Goal: Task Accomplishment & Management: Use online tool/utility

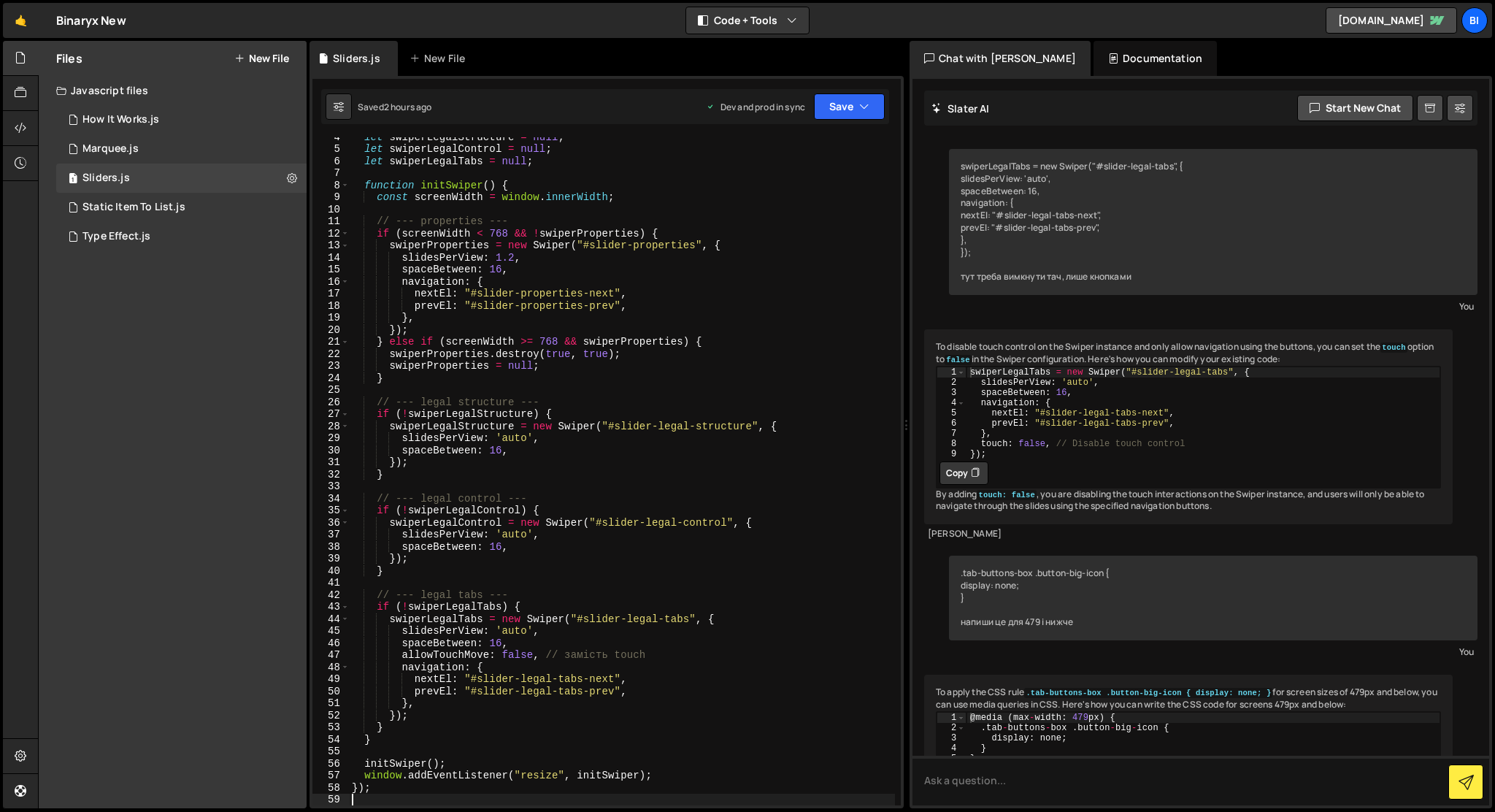
scroll to position [1055, 0]
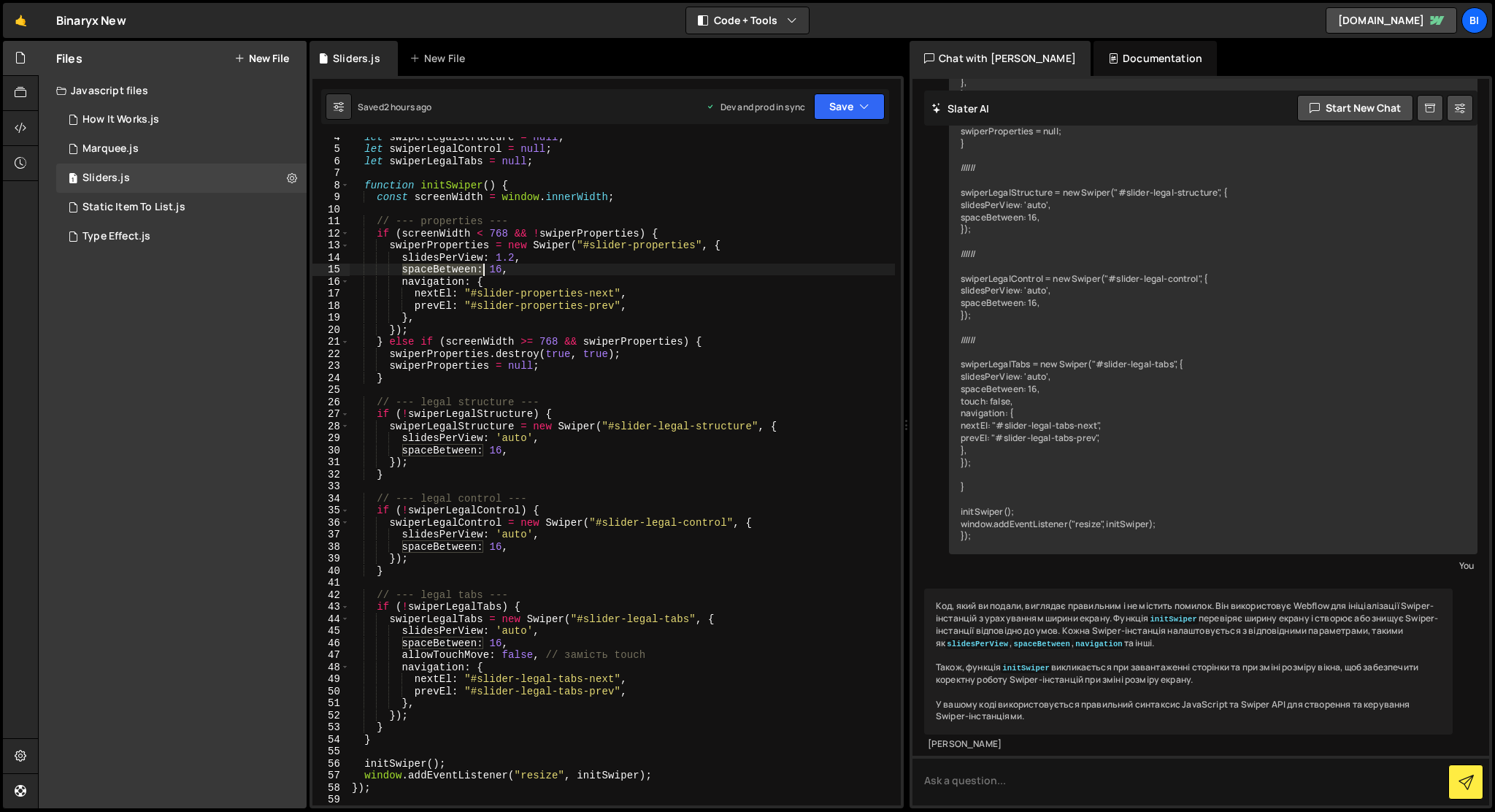
drag, startPoint x: 401, startPoint y: 266, endPoint x: 482, endPoint y: 266, distance: 81.0
click at [482, 266] on div "let swiperLegalStructure = null ; let swiperLegalControl = null ; let swiperLeg…" at bounding box center [622, 477] width 546 height 692
drag, startPoint x: 484, startPoint y: 259, endPoint x: 401, endPoint y: 255, distance: 83.1
click at [401, 255] on div "let swiperLegalStructure = null ; let swiperLegalControl = null ; let swiperLeg…" at bounding box center [622, 477] width 546 height 692
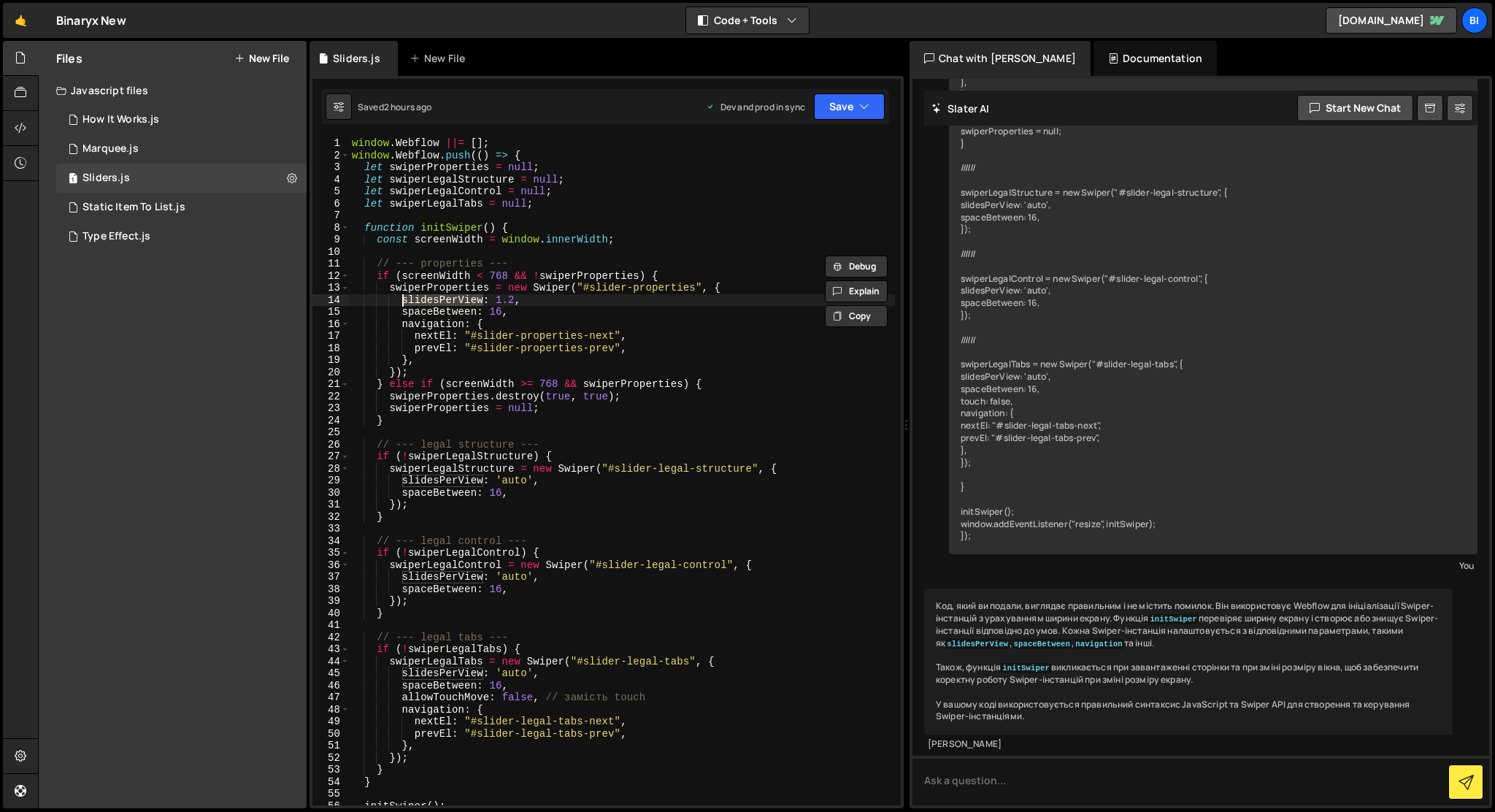
scroll to position [0, 0]
drag, startPoint x: 403, startPoint y: 696, endPoint x: 490, endPoint y: 697, distance: 87.0
click at [490, 697] on div "window . Webflow ||= [ ] ; window . Webflow . push (( ) => { let swiperProperti…" at bounding box center [622, 484] width 546 height 692
click at [520, 392] on div "window . Webflow ||= [ ] ; window . Webflow . push (( ) => { let swiperProperti…" at bounding box center [622, 484] width 546 height 692
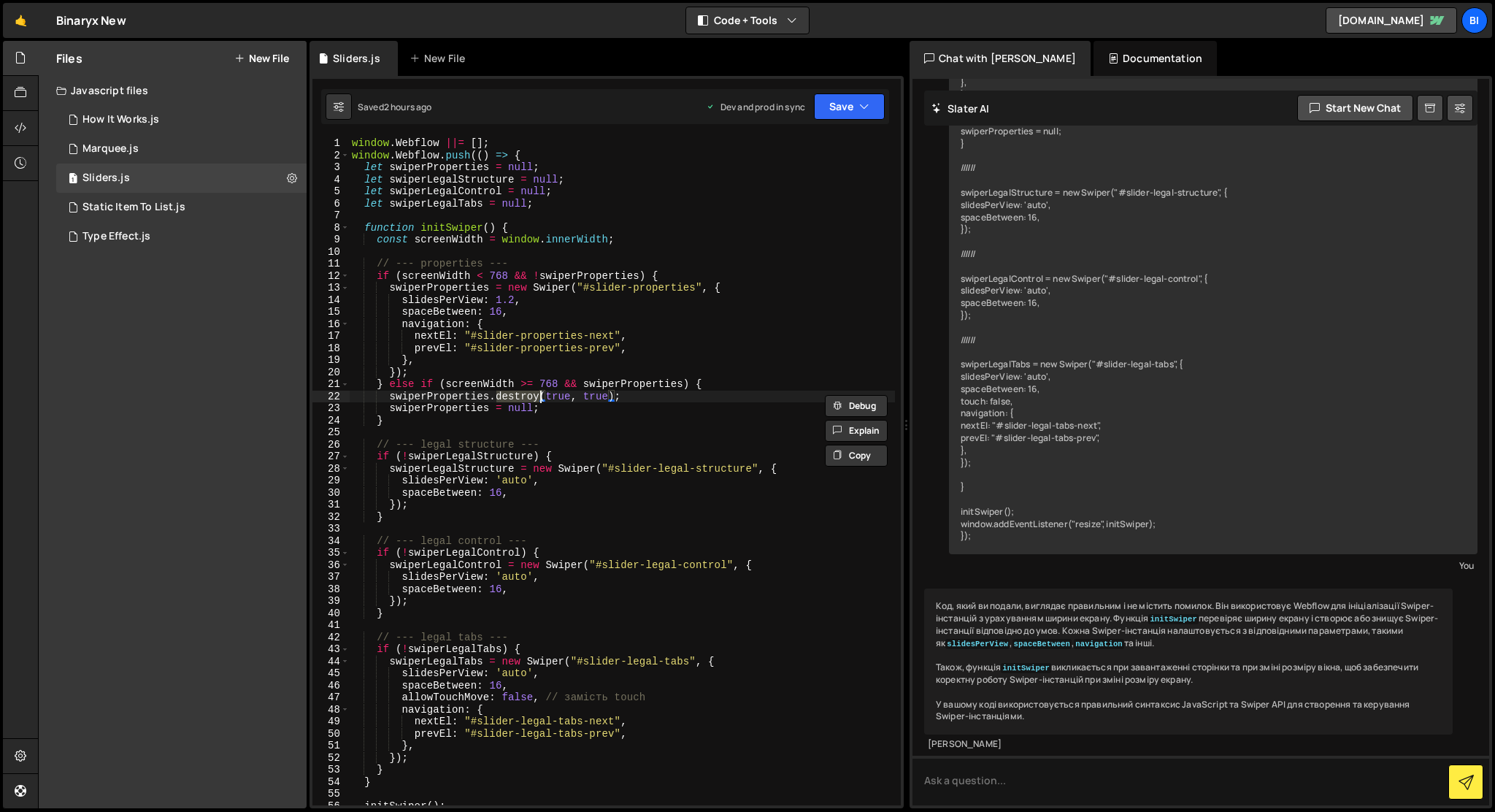
click at [584, 422] on div "window . Webflow ||= [ ] ; window . Webflow . push (( ) => { let swiperProperti…" at bounding box center [622, 484] width 546 height 692
drag, startPoint x: 399, startPoint y: 300, endPoint x: 524, endPoint y: 299, distance: 125.0
click at [524, 299] on div "window . Webflow ||= [ ] ; window . Webflow . push (( ) => { let swiperProperti…" at bounding box center [622, 484] width 546 height 692
click at [712, 195] on div "window . Webflow ||= [ ] ; window . Webflow . push (( ) => { let swiperProperti…" at bounding box center [622, 483] width 546 height 692
type textarea "});"
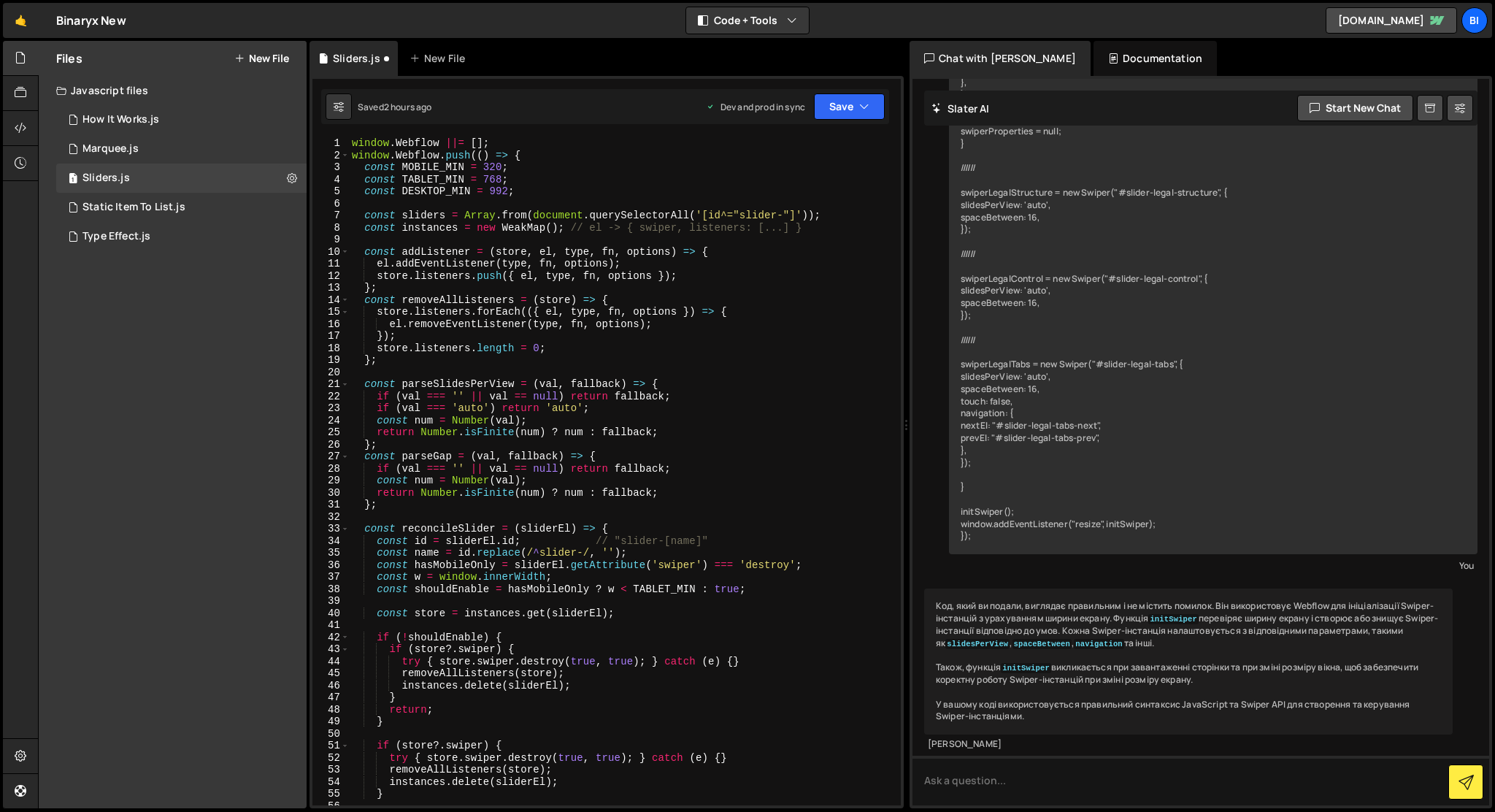
type textarea "reconcileAll();"
click at [295, 182] on icon at bounding box center [292, 178] width 10 height 14
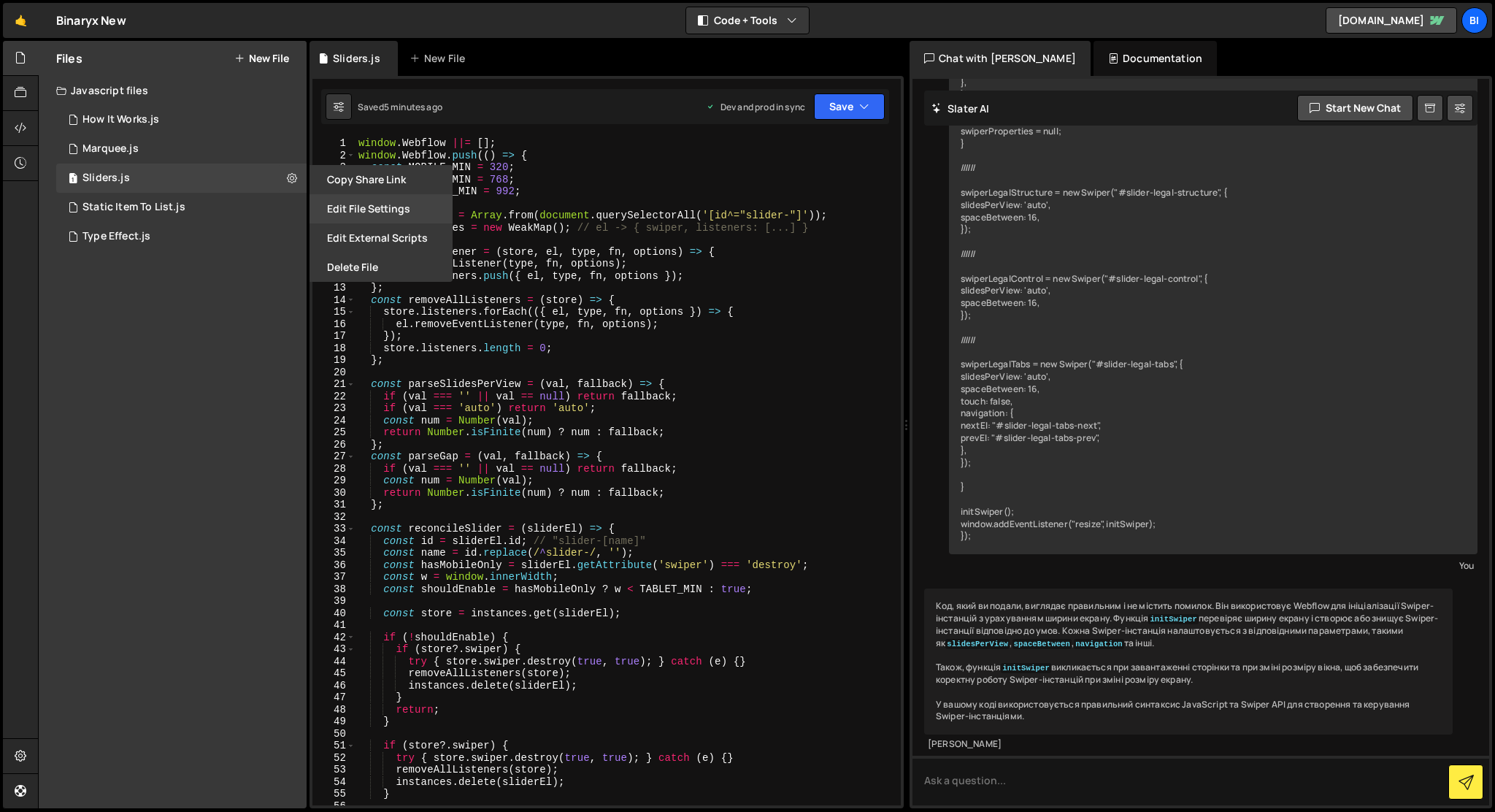
click at [341, 201] on button "Edit File Settings" at bounding box center [380, 209] width 143 height 29
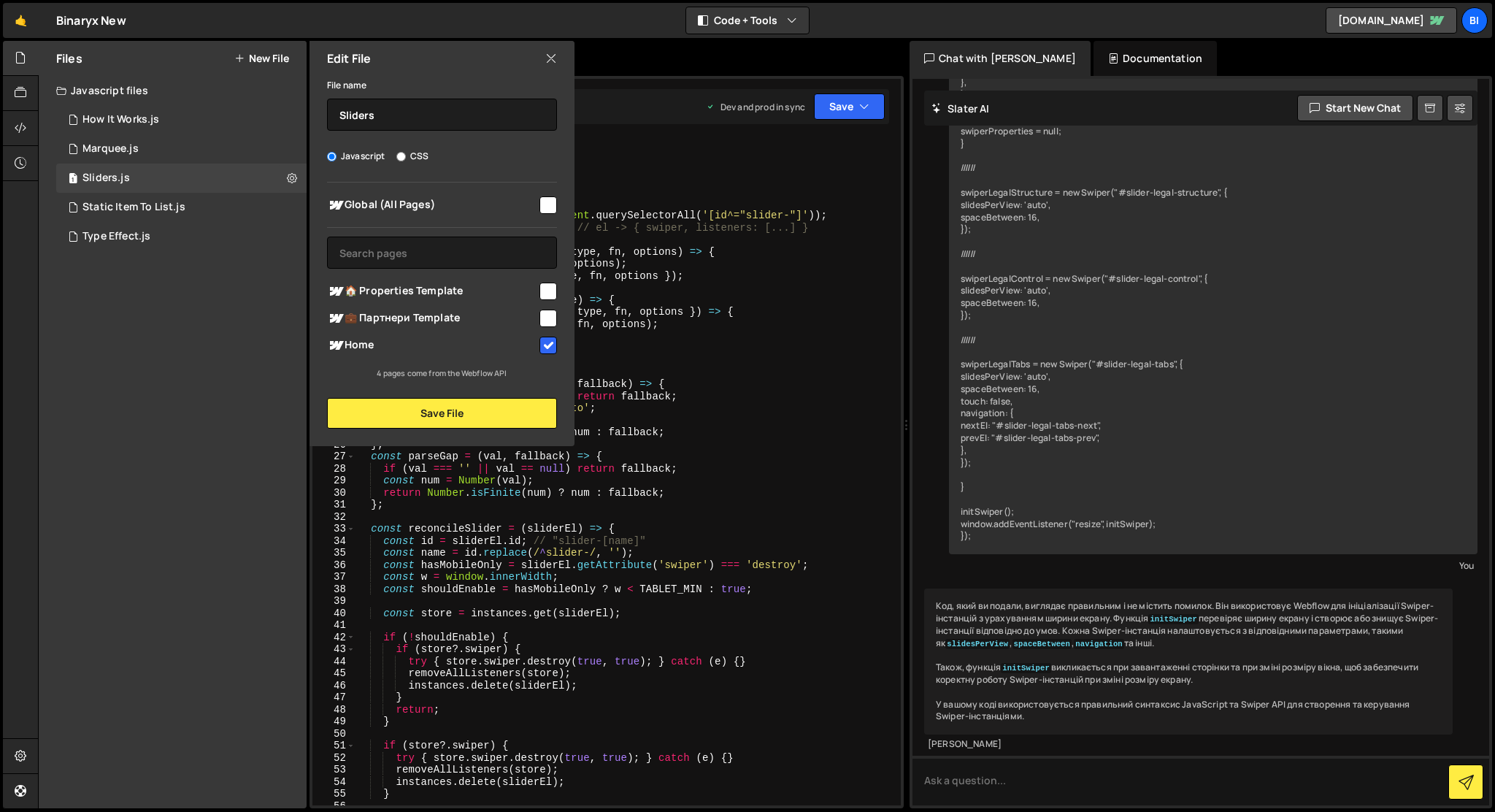
click at [549, 201] on input "checkbox" at bounding box center [548, 204] width 18 height 18
checkbox input "true"
click at [553, 343] on input "checkbox" at bounding box center [548, 345] width 18 height 18
checkbox input "false"
click at [491, 420] on button "Save File" at bounding box center [442, 413] width 230 height 31
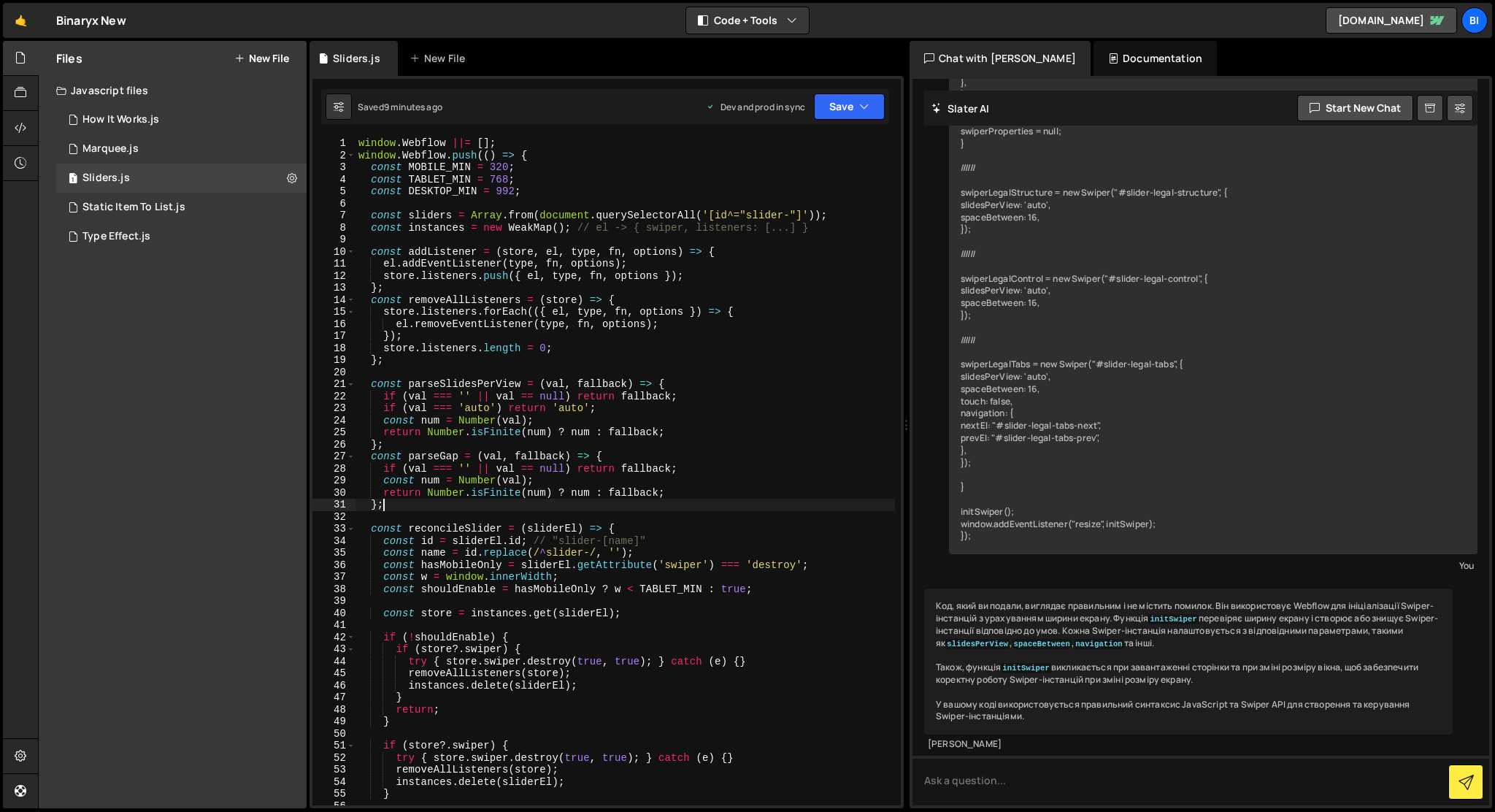
click at [657, 505] on div "window . Webflow ||= [ ] ; window . Webflow . push (( ) => { const MOBILE_MIN =…" at bounding box center [625, 489] width 540 height 705
type textarea "});"
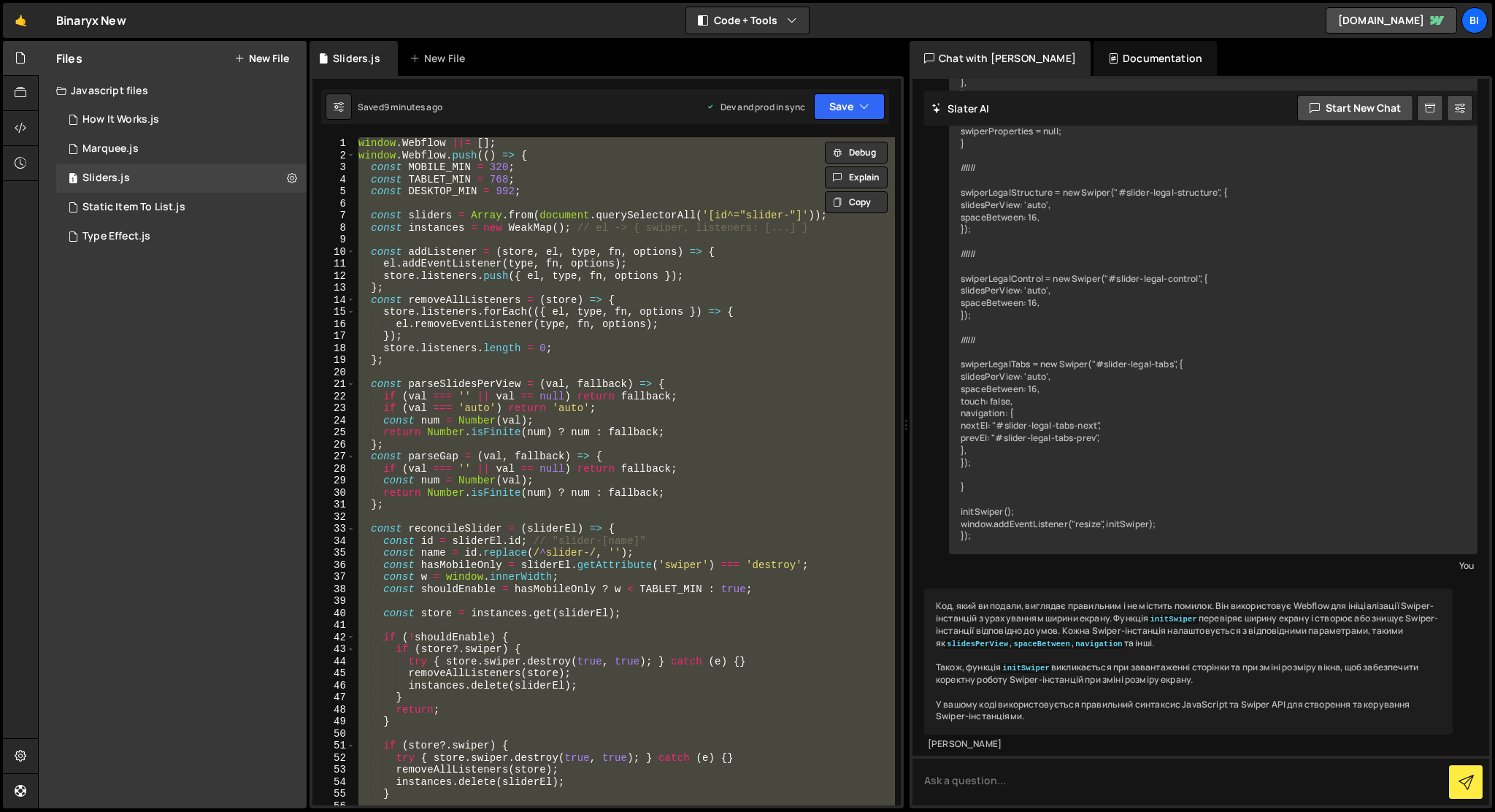
paste textarea
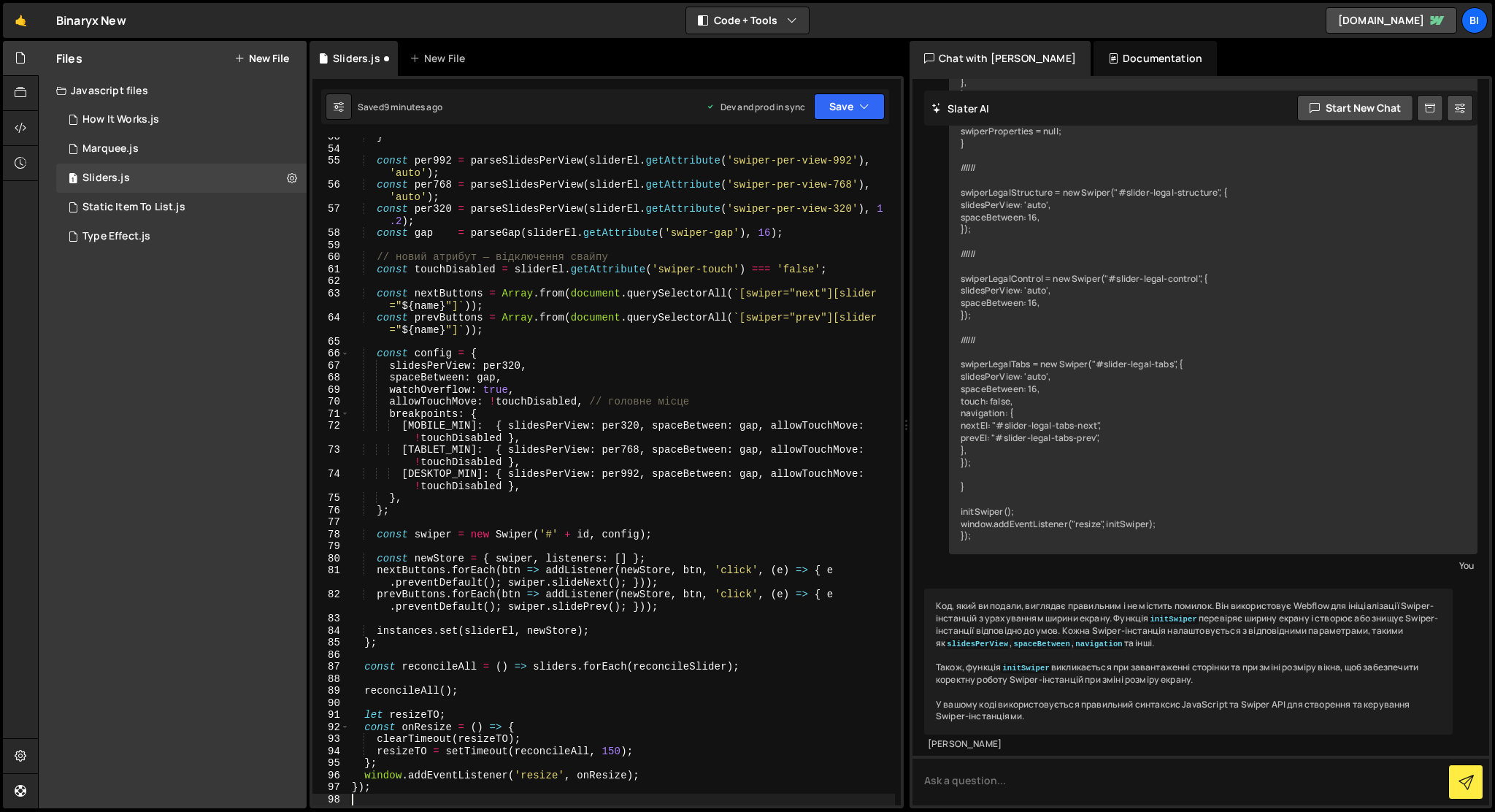
scroll to position [633, 0]
type textarea "nextButtons.forEach(btn => addListener(newStore, btn, 'click', (e) => {"
